Goal: Task Accomplishment & Management: Use online tool/utility

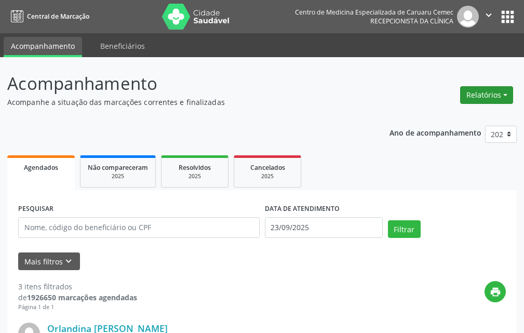
click at [480, 100] on button "Relatórios" at bounding box center [486, 95] width 53 height 18
click at [470, 113] on link "Agendamentos" at bounding box center [458, 117] width 112 height 15
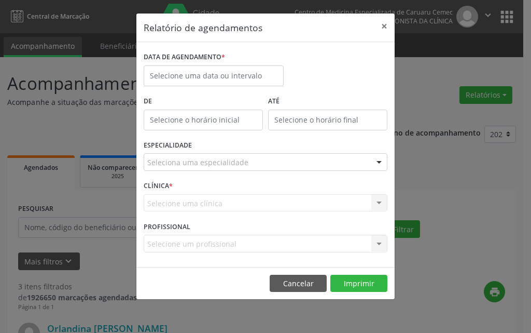
click at [290, 78] on div "DATA DE AGENDAMENTO *" at bounding box center [265, 71] width 249 height 44
click at [240, 80] on input "text" at bounding box center [214, 75] width 140 height 21
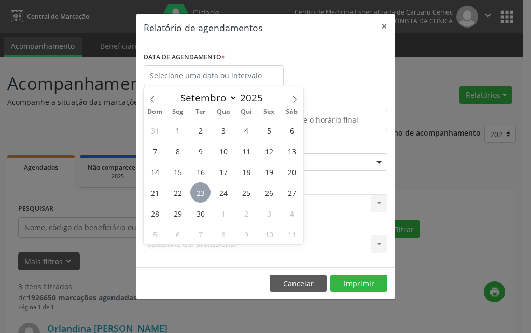
click at [205, 196] on span "23" at bounding box center [200, 192] width 20 height 20
type input "23/09/2025"
click at [205, 196] on span "23" at bounding box center [200, 192] width 20 height 20
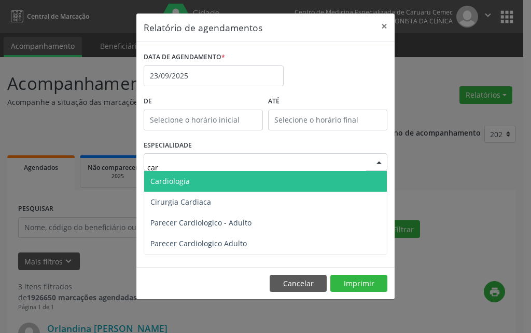
type input "card"
click at [203, 186] on span "Cardiologia" at bounding box center [265, 181] width 243 height 21
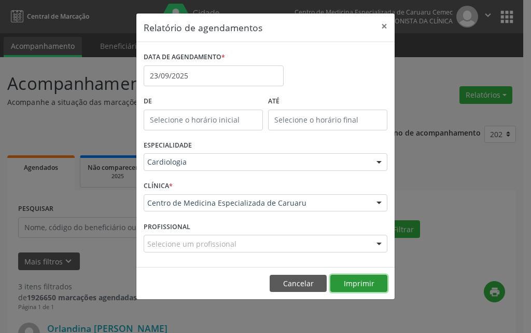
click at [376, 282] on button "Imprimir" at bounding box center [359, 284] width 57 height 18
